Goal: Task Accomplishment & Management: Use online tool/utility

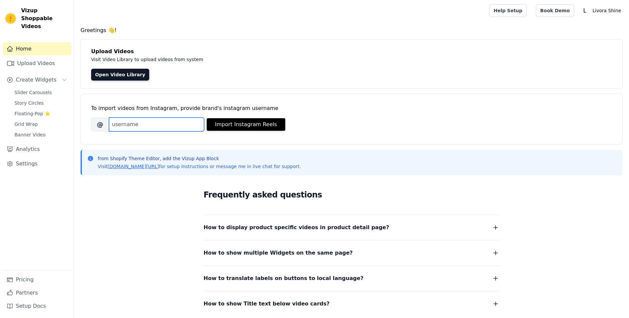
click at [145, 127] on input "Brand's Instagram Username" at bounding box center [156, 125] width 95 height 14
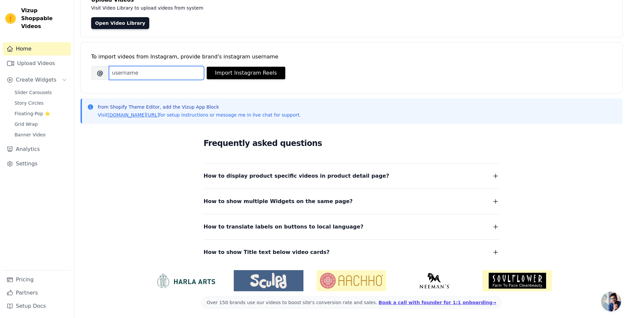
scroll to position [53, 0]
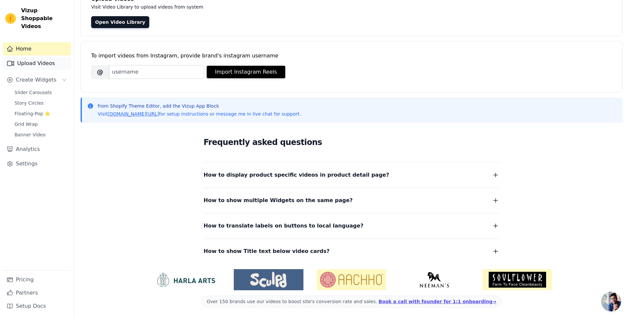
click at [40, 57] on link "Upload Videos" at bounding box center [37, 63] width 68 height 13
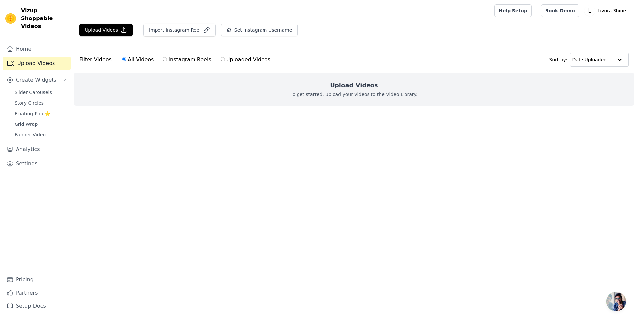
drag, startPoint x: 82, startPoint y: 38, endPoint x: 106, endPoint y: 44, distance: 24.8
